Goal: Task Accomplishment & Management: Manage account settings

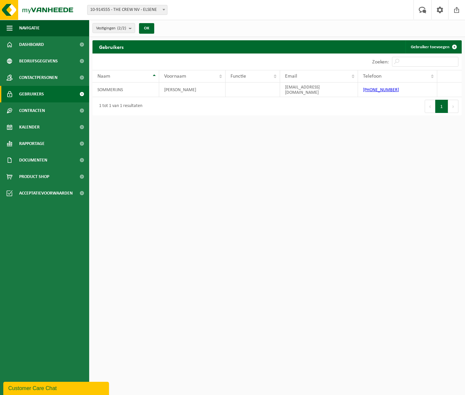
click at [379, 125] on html "Vestiging: 10-914555 - THE CREW NV - ELSENE 10-913576 - THE CREW NV - HALLE 10-…" at bounding box center [232, 197] width 465 height 395
click at [29, 128] on span "Kalender" at bounding box center [29, 127] width 20 height 17
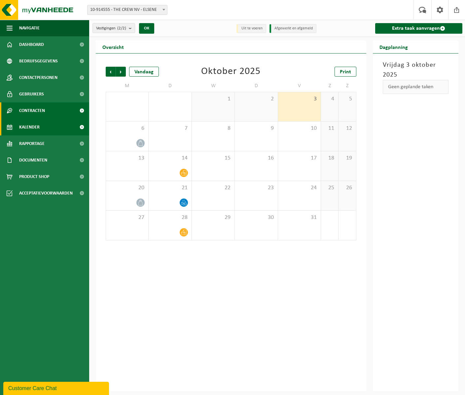
click at [47, 108] on link "Contracten" at bounding box center [44, 110] width 89 height 17
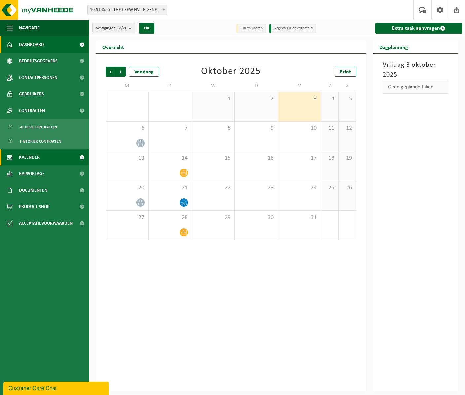
click at [46, 43] on link "Dashboard" at bounding box center [44, 44] width 89 height 17
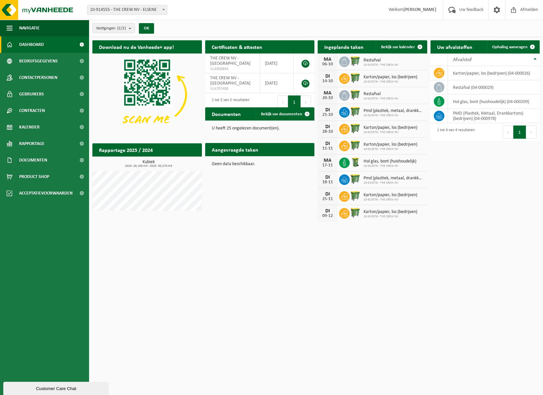
drag, startPoint x: 477, startPoint y: 172, endPoint x: 478, endPoint y: 151, distance: 21.2
click at [464, 171] on div "Download nu de Vanheede+ app! Verberg Certificaten & attesten Bekijk uw certifi…" at bounding box center [316, 131] width 451 height 188
click at [464, 78] on td "karton/papier, los (bedrijven) (04-000026)" at bounding box center [494, 73] width 92 height 14
drag, startPoint x: 480, startPoint y: 86, endPoint x: 463, endPoint y: 109, distance: 28.6
click at [464, 86] on td "restafval (04-000029)" at bounding box center [494, 87] width 92 height 14
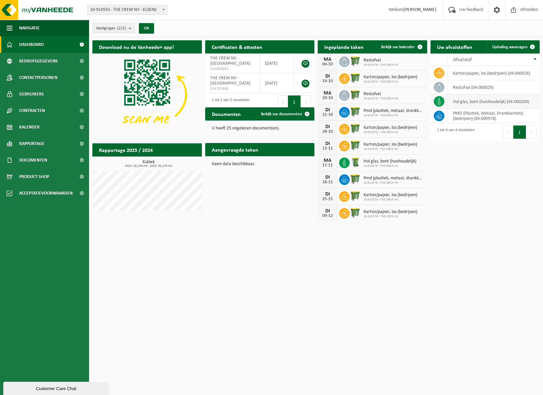
click at [464, 104] on td "hol glas, bont (huishoudelijk) (04-000209)" at bounding box center [494, 101] width 92 height 14
drag, startPoint x: 468, startPoint y: 120, endPoint x: 463, endPoint y: 121, distance: 4.3
click at [464, 120] on td "PMD (Plastiek, Metaal, Drankkartons) (bedrijven) (04-000978)" at bounding box center [494, 116] width 92 height 15
click at [377, 162] on span "Hol glas, bont (huishoudelijk)" at bounding box center [390, 161] width 53 height 5
click at [241, 128] on p "U heeft 25 ongelezen document(en)." at bounding box center [260, 128] width 96 height 5
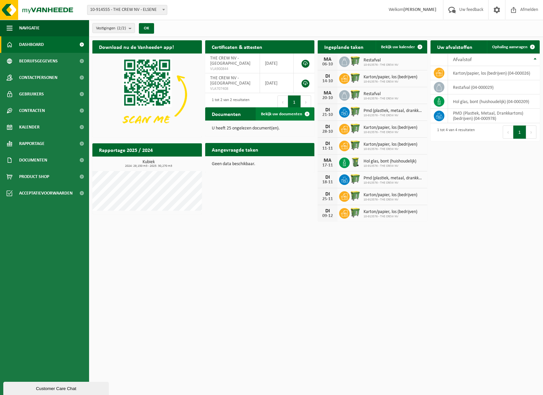
click at [289, 113] on span "Bekijk uw documenten" at bounding box center [281, 114] width 41 height 4
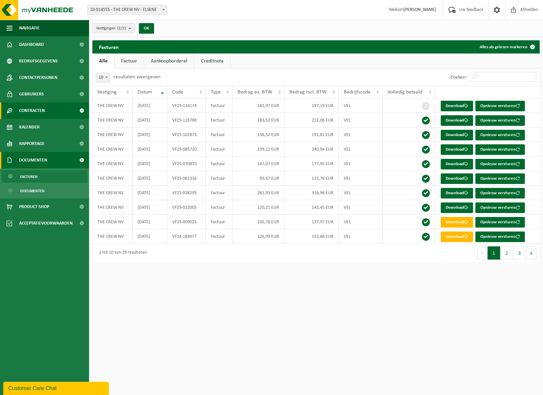
click at [34, 110] on span "Contracten" at bounding box center [32, 110] width 26 height 17
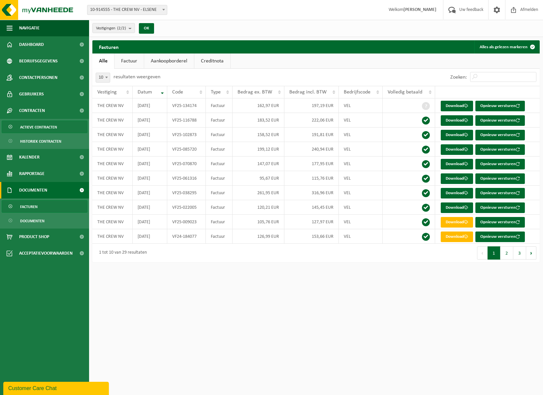
click at [35, 125] on span "Actieve contracten" at bounding box center [38, 127] width 37 height 13
